Goal: Task Accomplishment & Management: Manage account settings

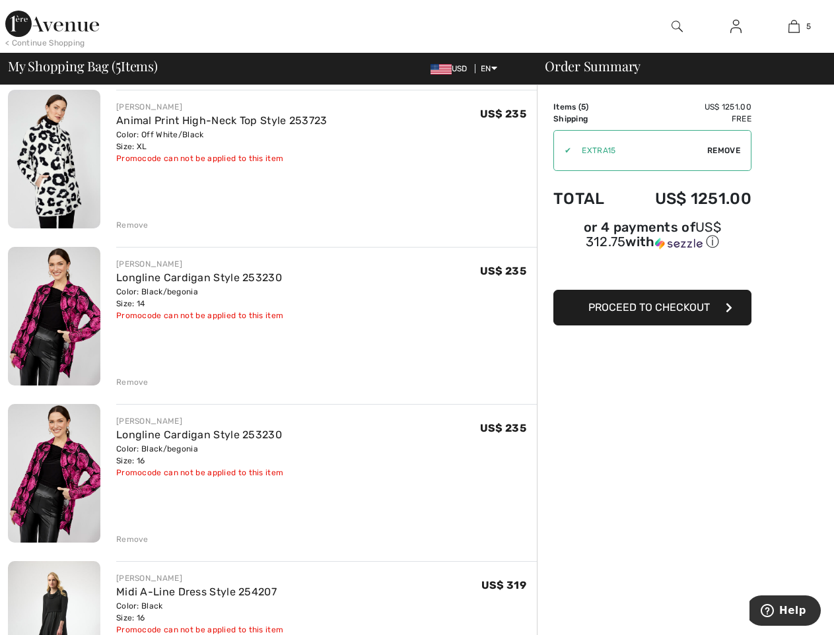
scroll to position [264, 0]
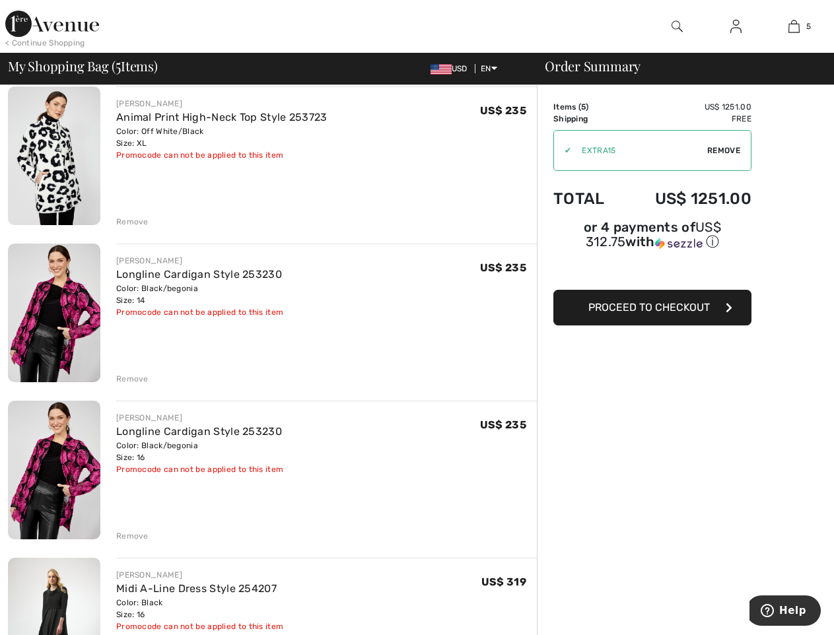
click at [142, 375] on div "Remove" at bounding box center [132, 379] width 32 height 12
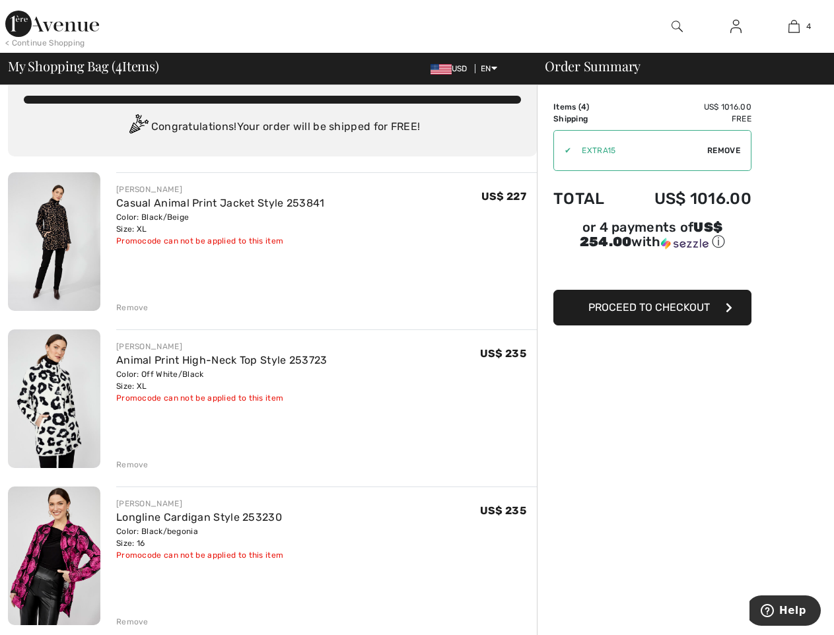
scroll to position [0, 0]
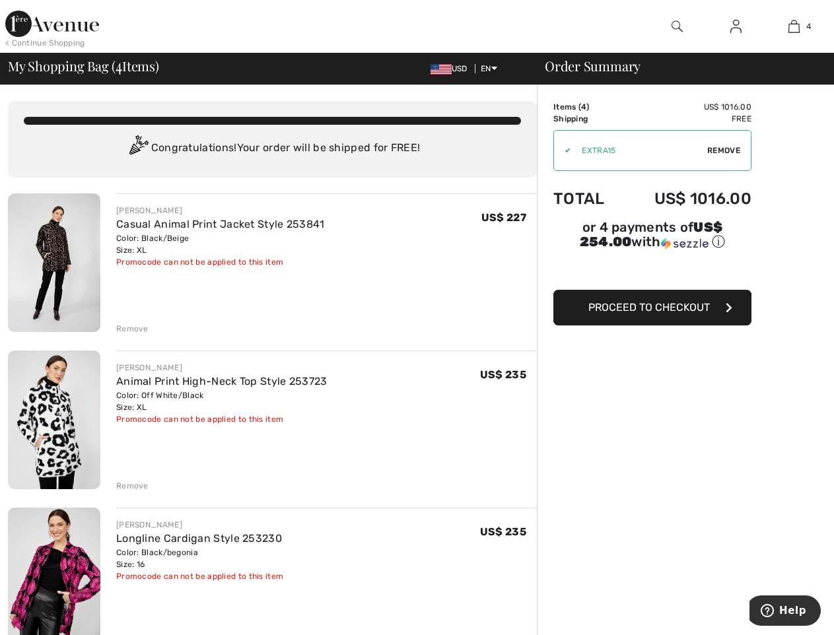
click at [42, 29] on img at bounding box center [52, 24] width 94 height 26
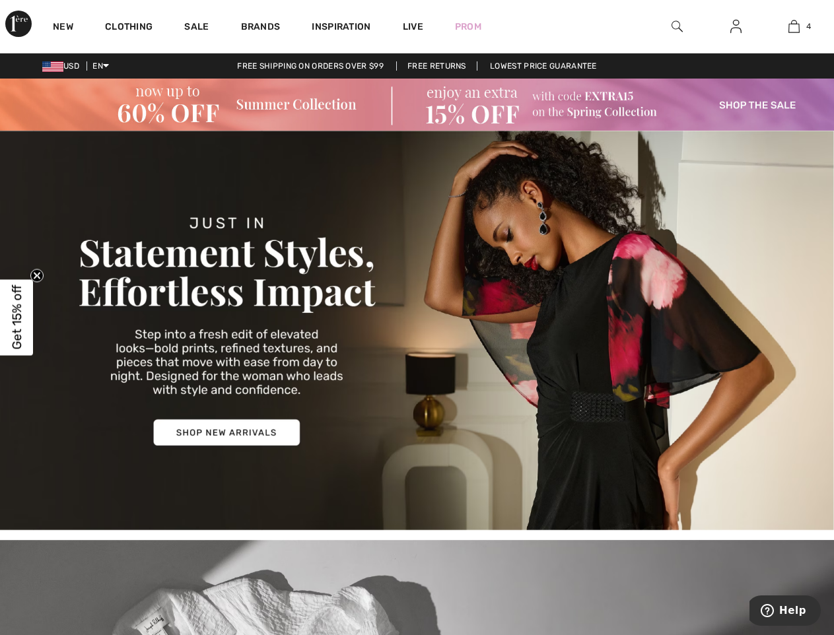
click at [733, 30] on img at bounding box center [735, 26] width 11 height 16
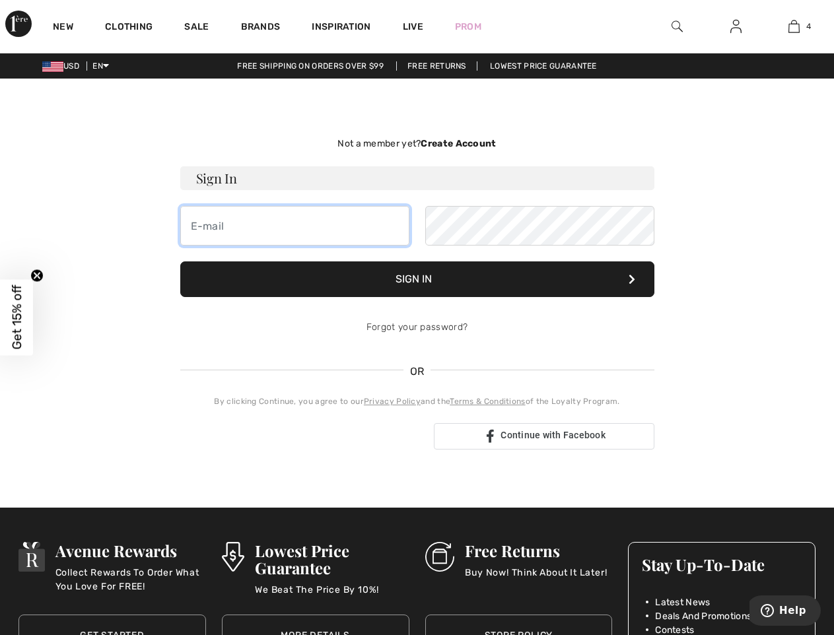
type input "brittany@c21ace.com"
click at [395, 273] on button "Sign In" at bounding box center [417, 279] width 474 height 36
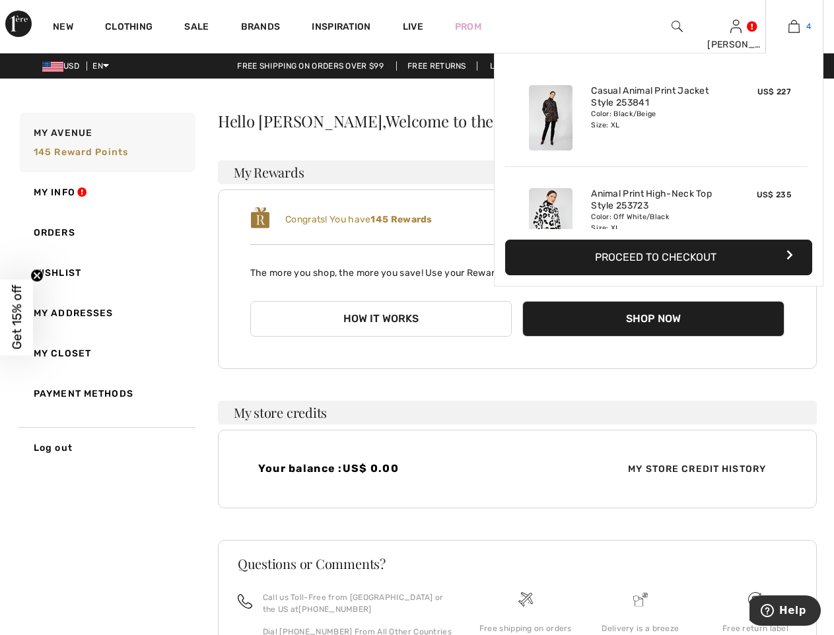
click at [801, 29] on link "4" at bounding box center [794, 26] width 57 height 16
click at [570, 129] on img at bounding box center [551, 117] width 44 height 65
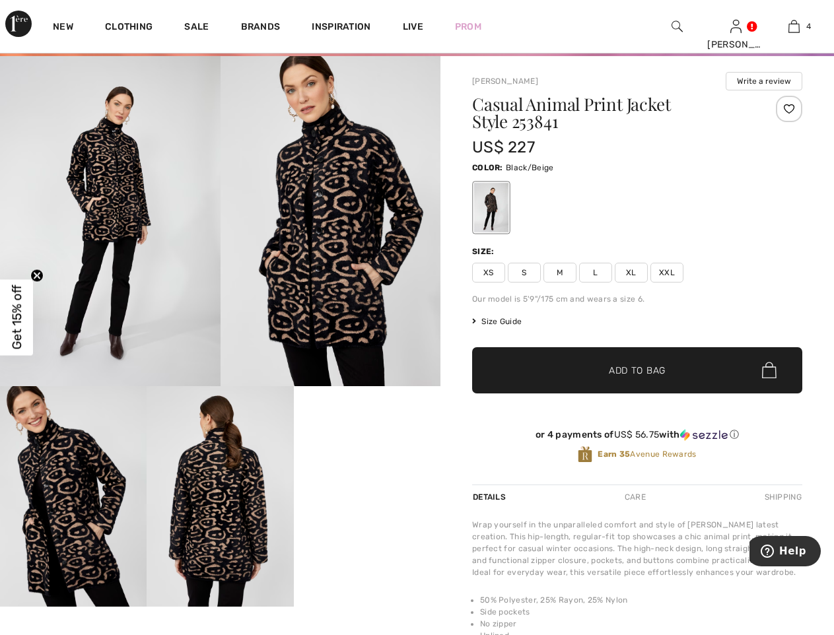
scroll to position [66, 0]
